Goal: Task Accomplishment & Management: Complete application form

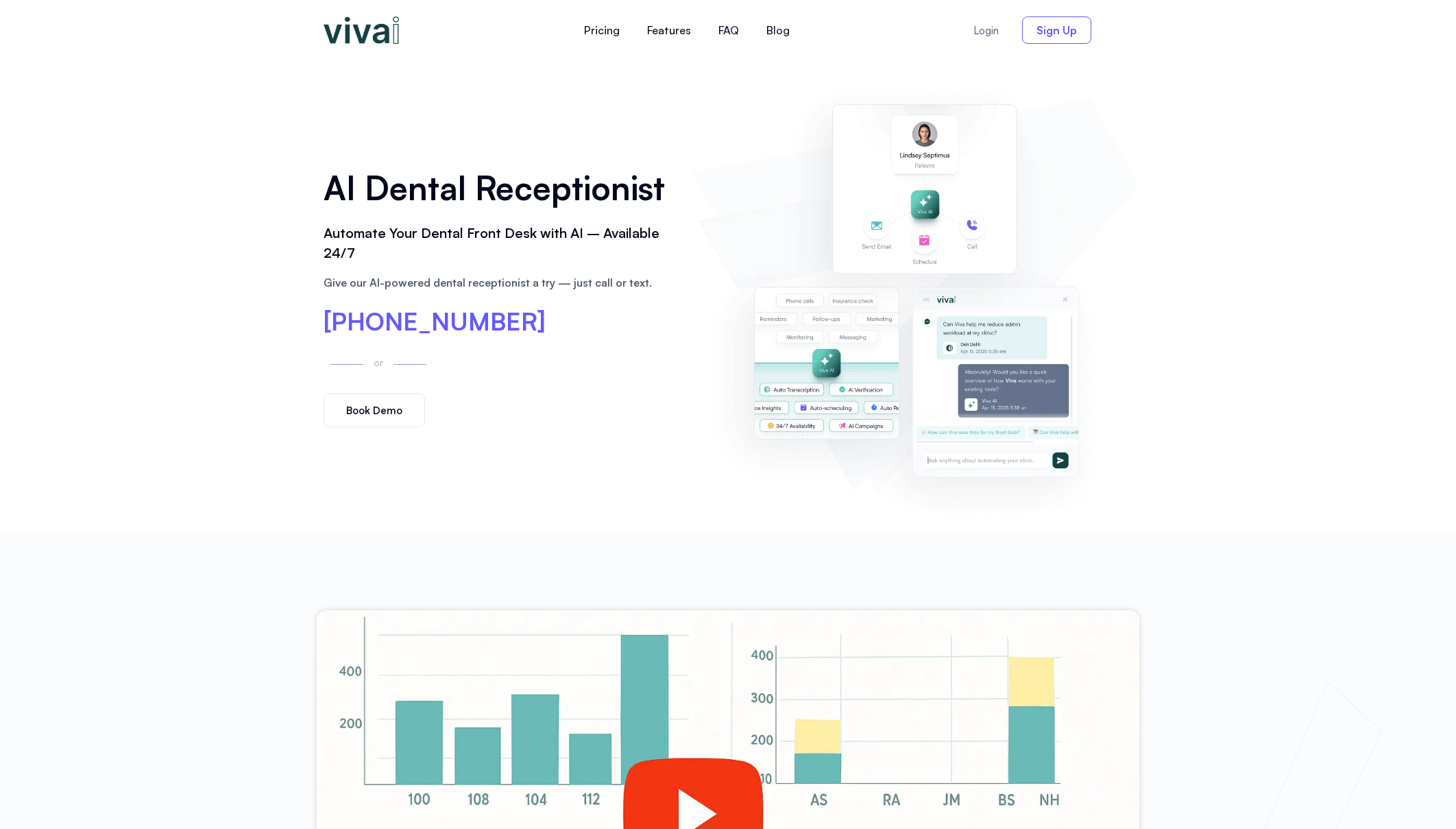
click at [1058, 40] on link "Sign Up" at bounding box center [1056, 30] width 69 height 27
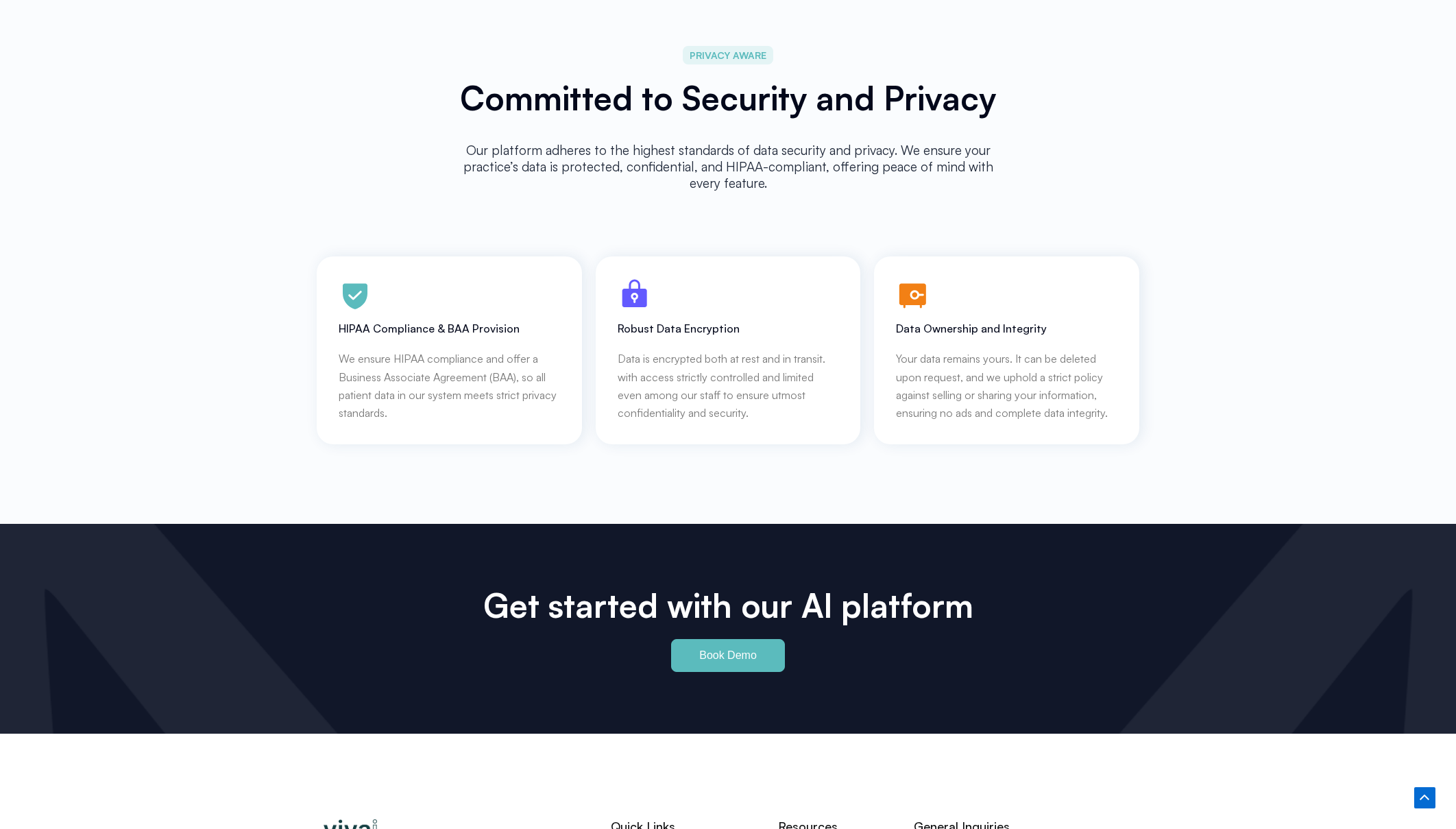
scroll to position [6012, 0]
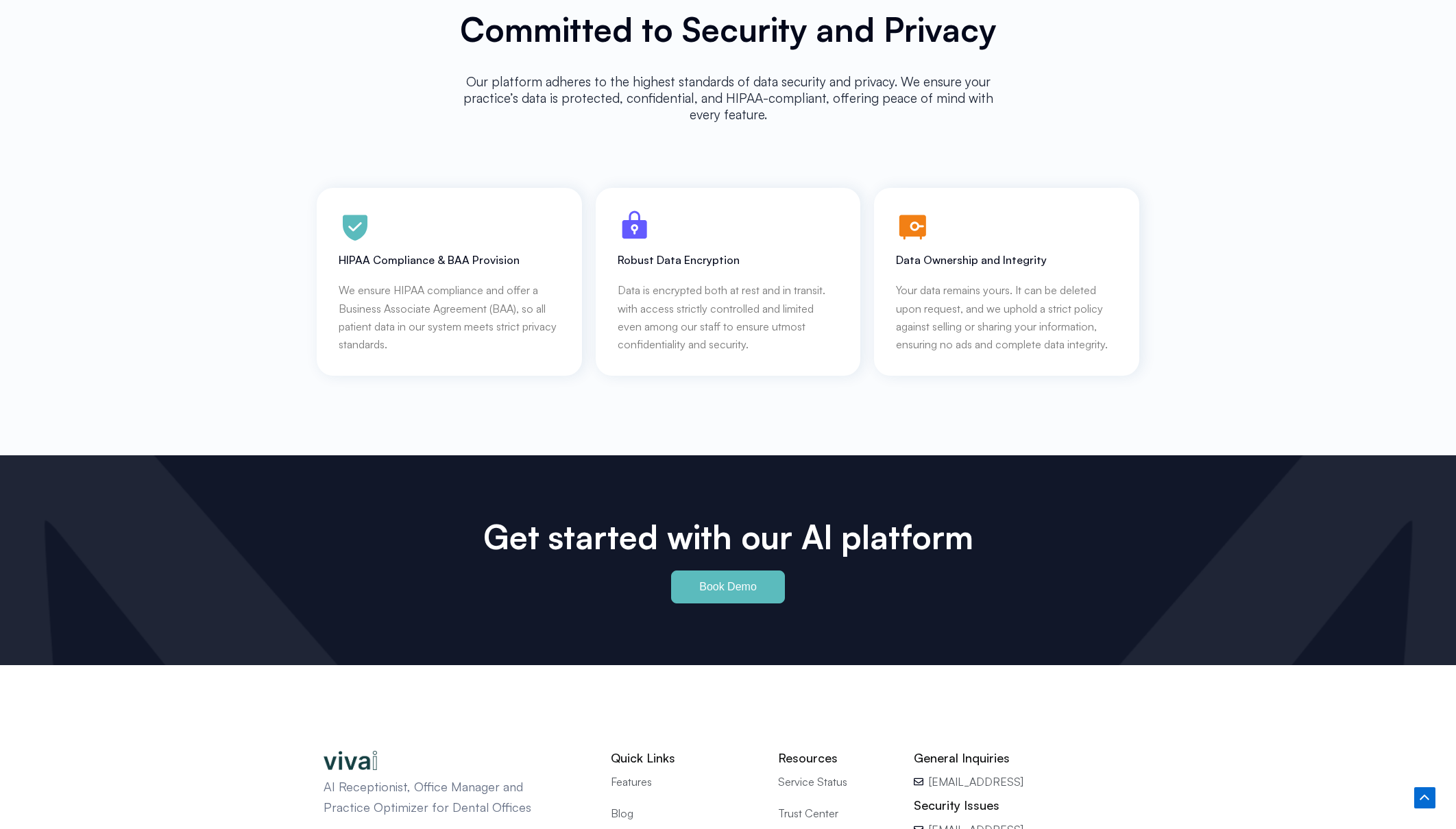
click at [749, 582] on span "Book Demo" at bounding box center [728, 587] width 57 height 11
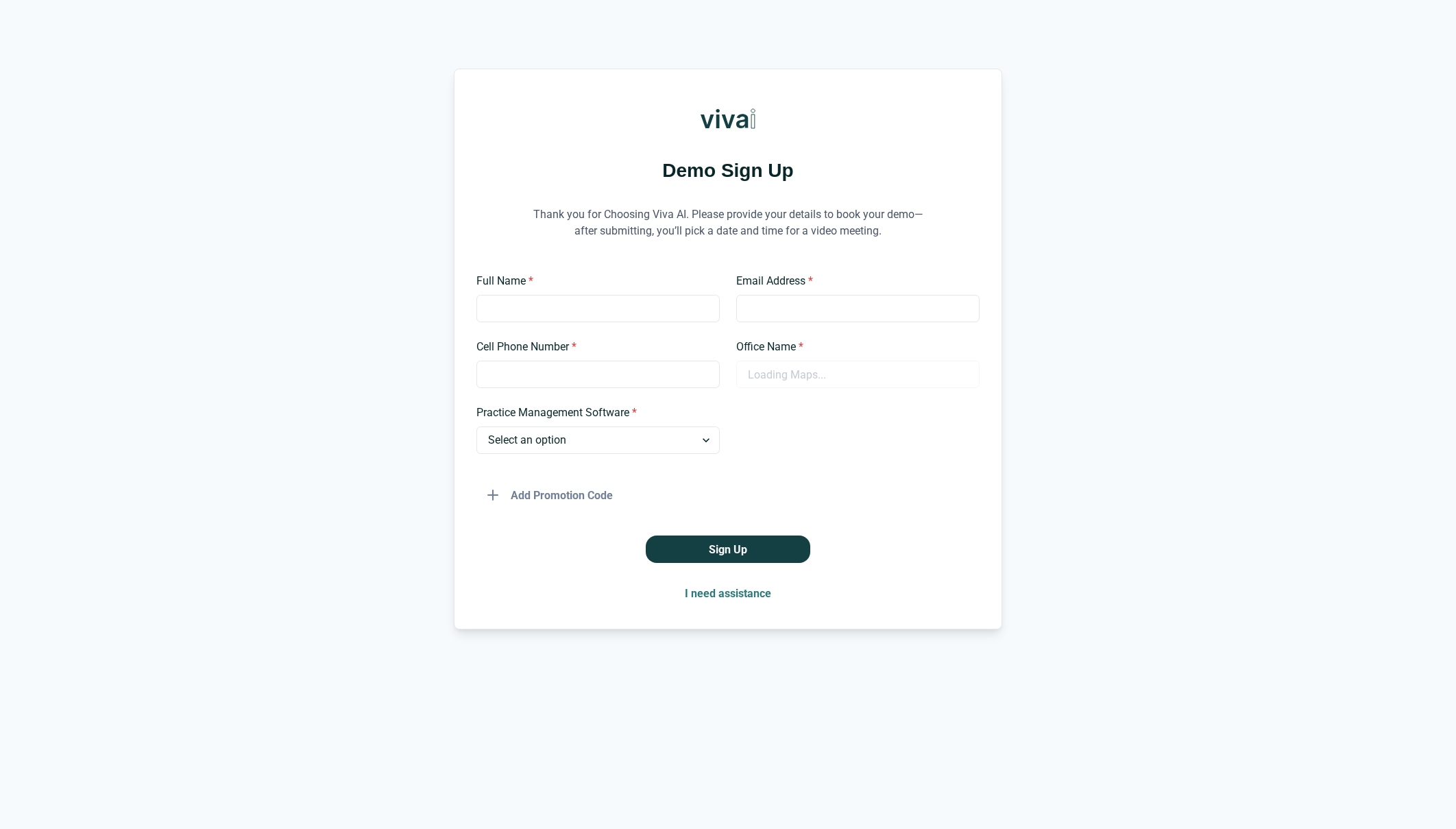
click at [1060, 48] on div "Demo Sign Up Thank you for Choosing Viva AI. Please provide your details to boo…" at bounding box center [728, 414] width 1456 height 829
